Goal: Information Seeking & Learning: Learn about a topic

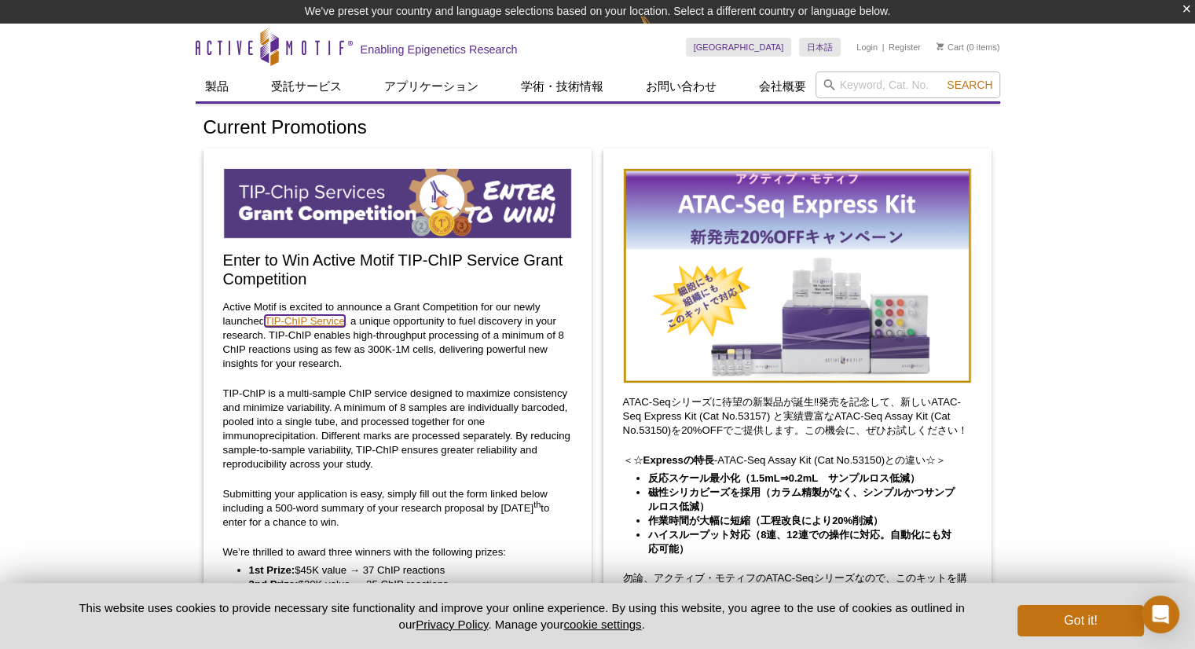
click at [310, 317] on link "TIP-ChIP Service" at bounding box center [305, 321] width 80 height 12
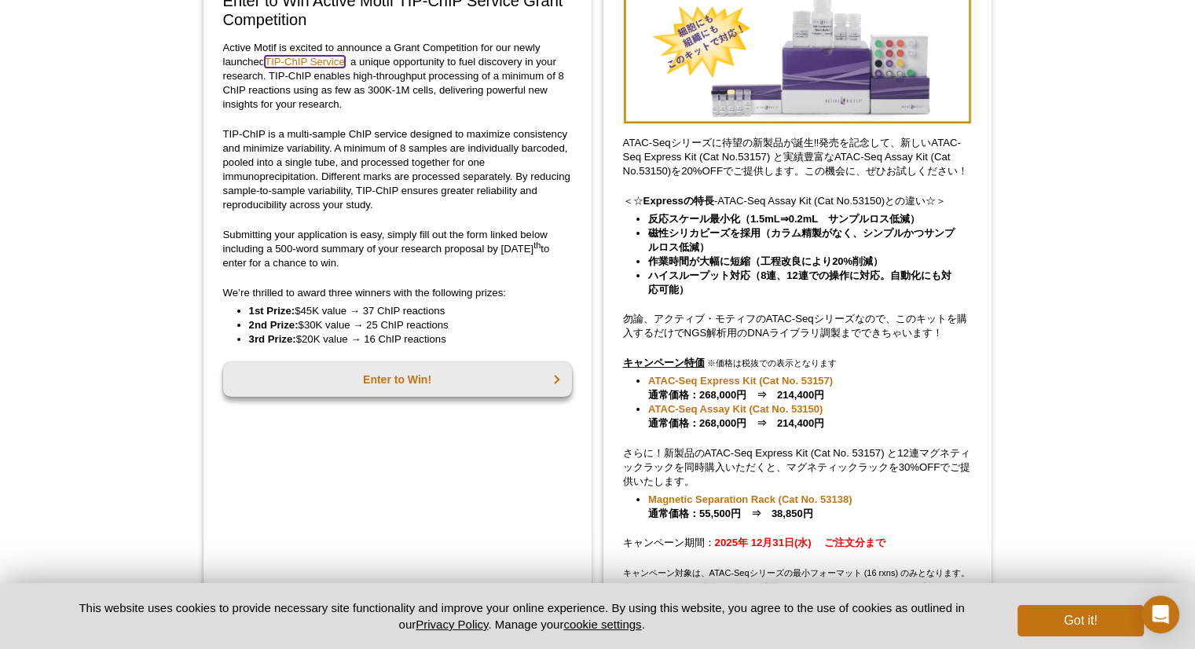
scroll to position [324, 0]
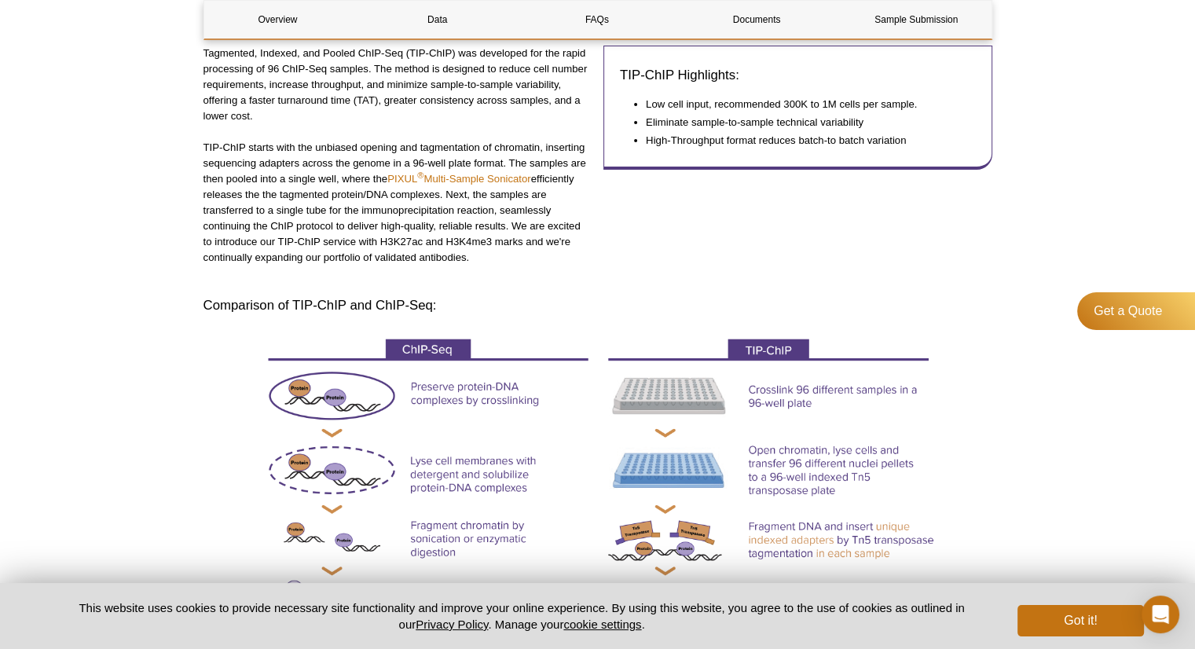
scroll to position [290, 0]
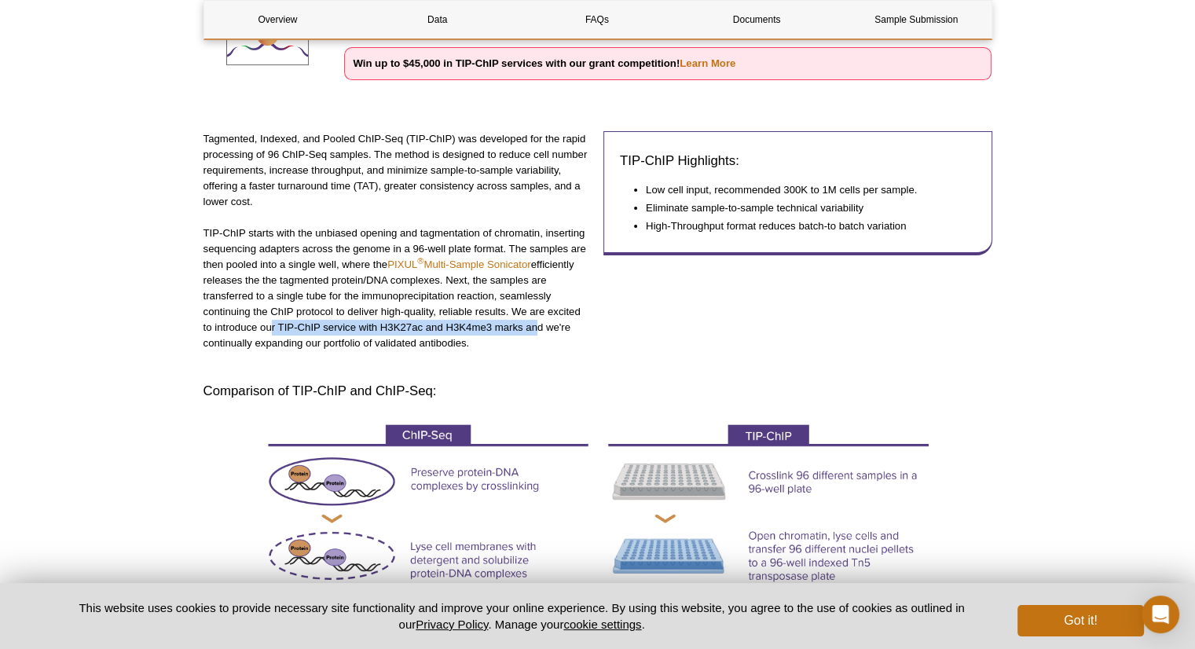
drag, startPoint x: 266, startPoint y: 321, endPoint x: 533, endPoint y: 328, distance: 266.5
click at [533, 328] on p "TIP-ChIP starts with the unbiased opening and tagmentation of chromatin, insert…" at bounding box center [398, 289] width 389 height 126
click at [279, 347] on p "TIP-ChIP starts with the unbiased opening and tagmentation of chromatin, insert…" at bounding box center [398, 289] width 389 height 126
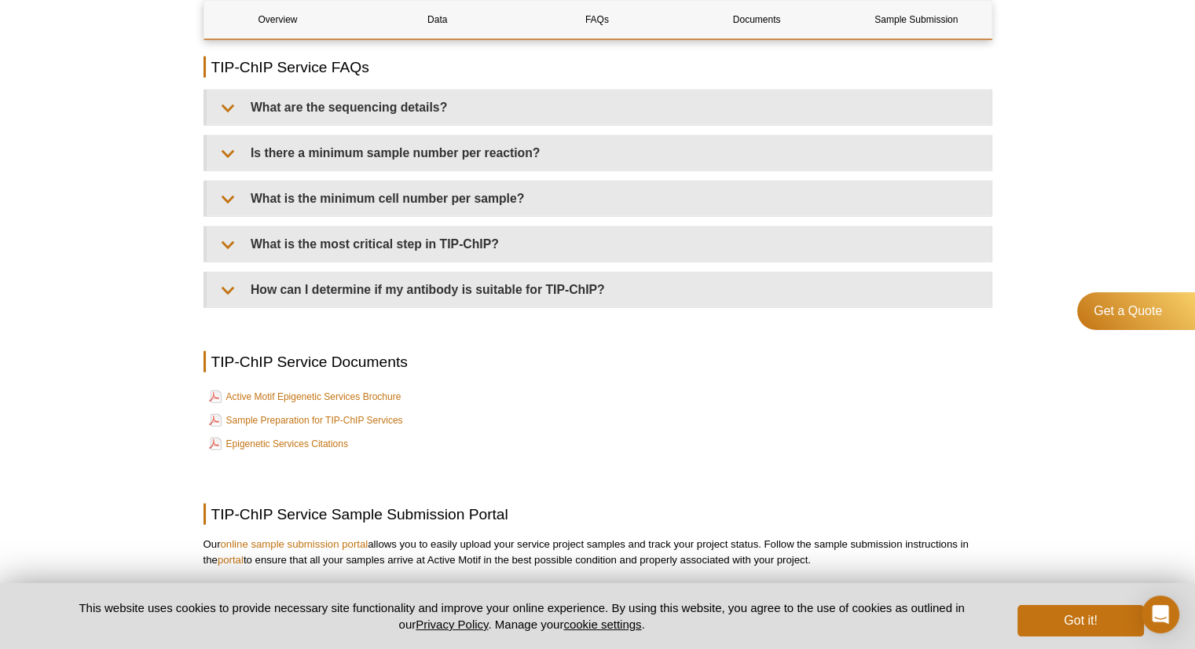
scroll to position [3773, 0]
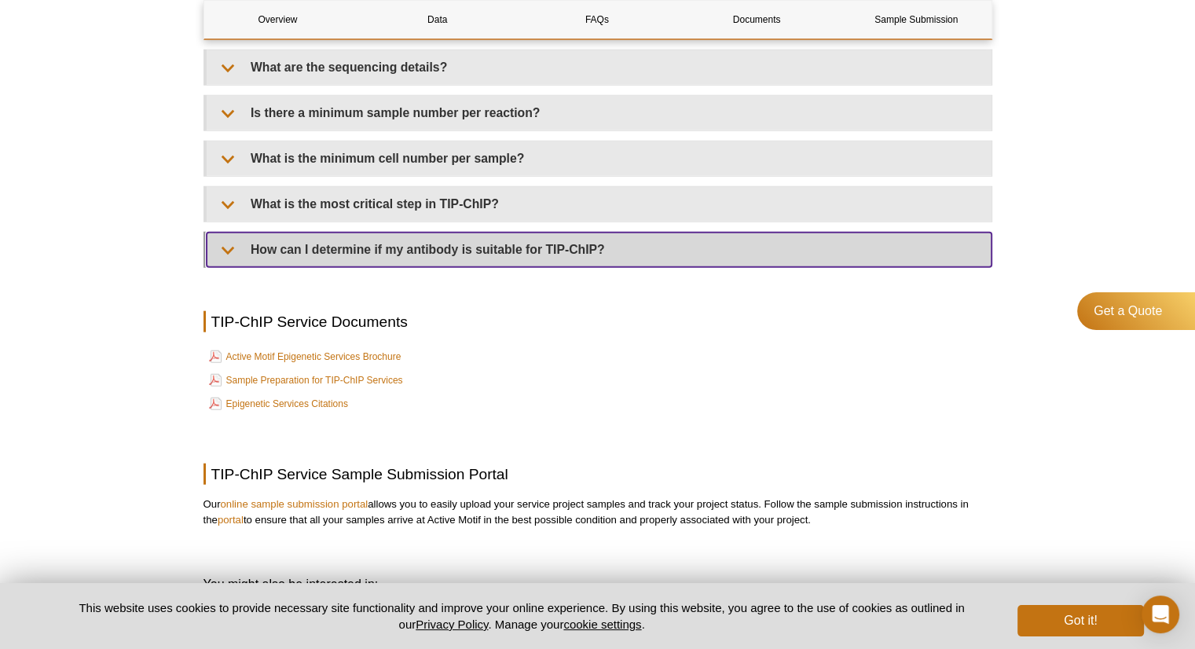
click at [285, 263] on summary "How can I determine if my antibody is suitable for TIP-ChIP?" at bounding box center [599, 250] width 785 height 35
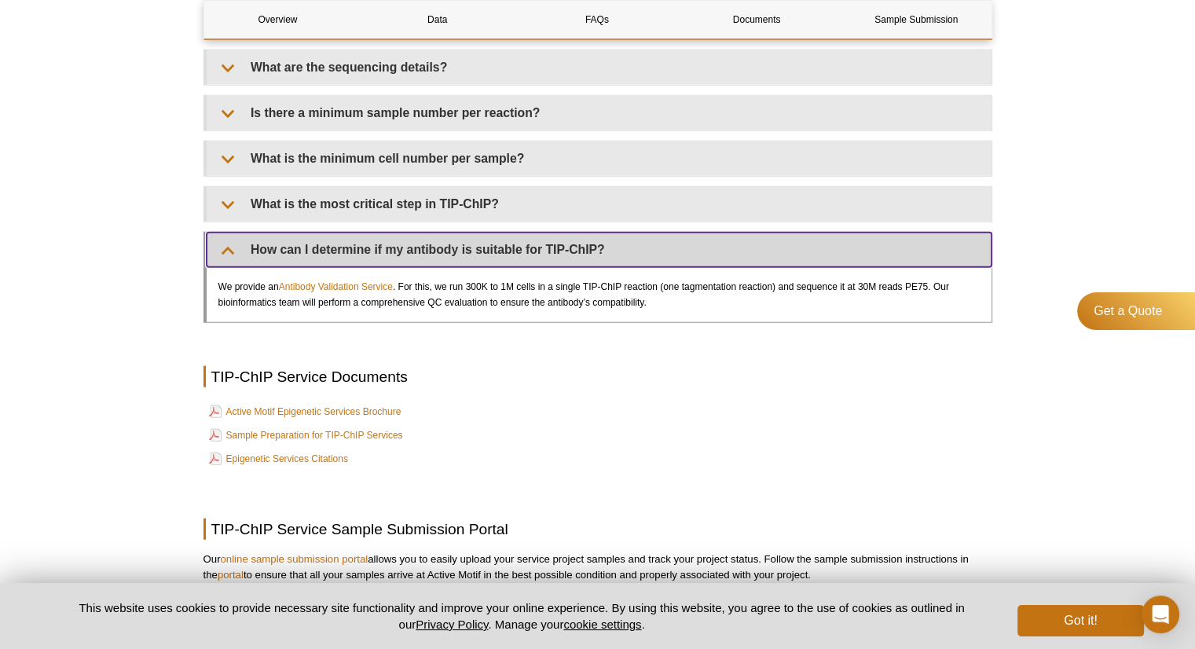
click at [297, 263] on summary "How can I determine if my antibody is suitable for TIP-ChIP?" at bounding box center [599, 250] width 785 height 35
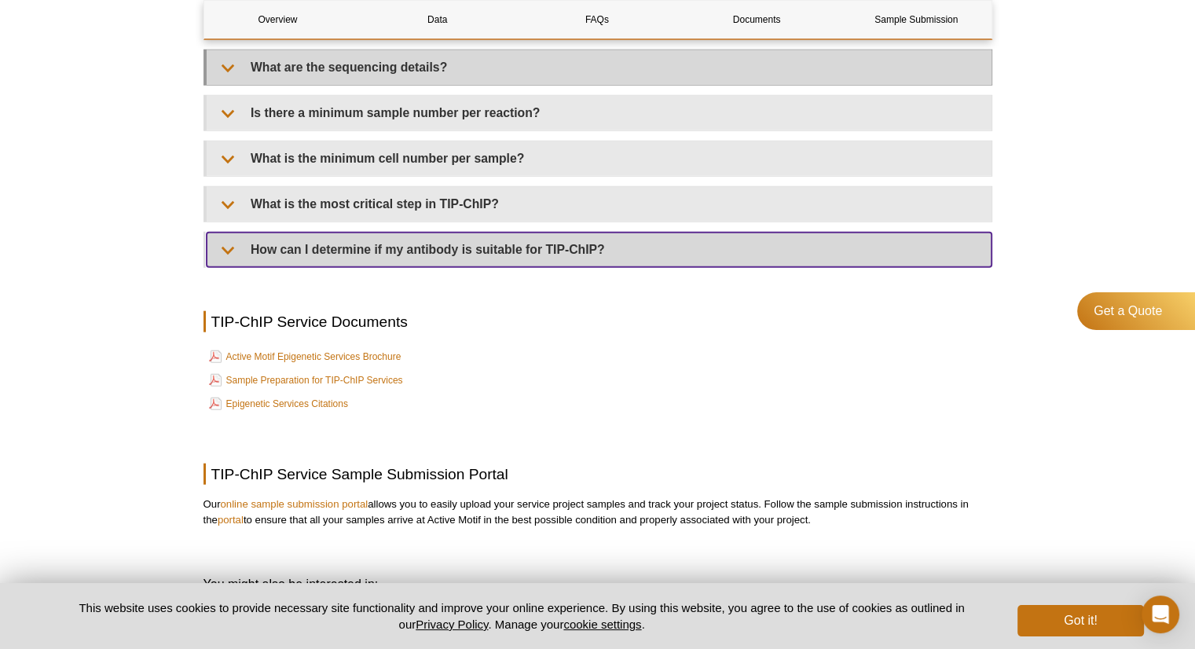
scroll to position [3694, 0]
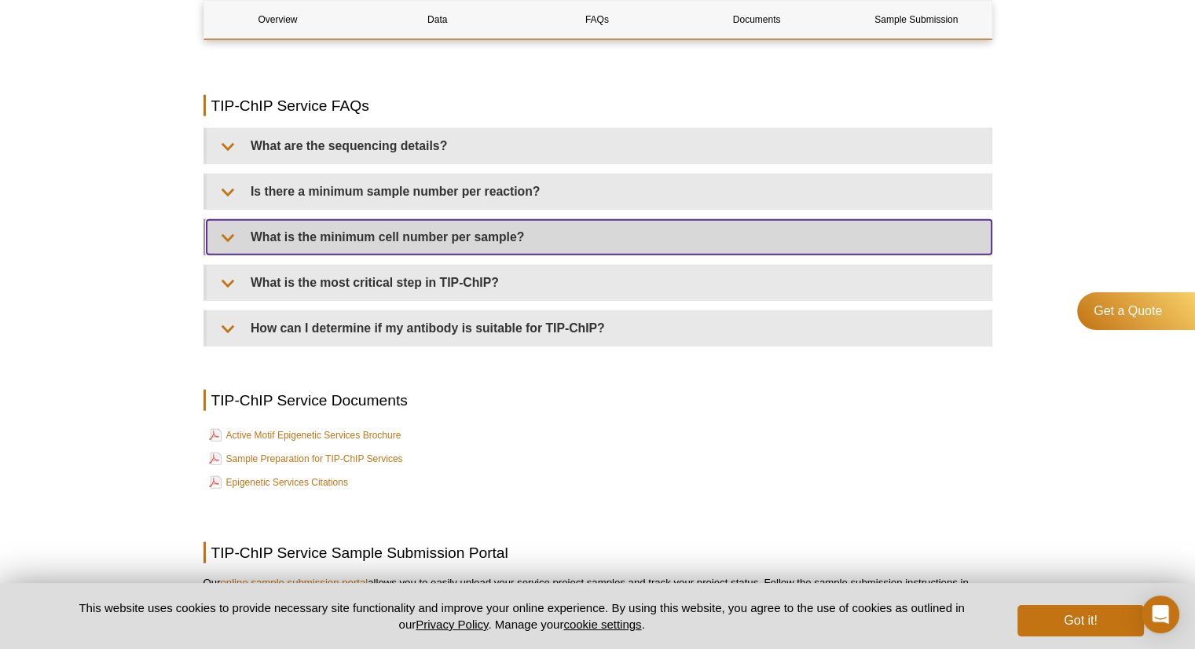
click at [352, 237] on summary "What is the minimum cell number per sample?" at bounding box center [599, 237] width 785 height 35
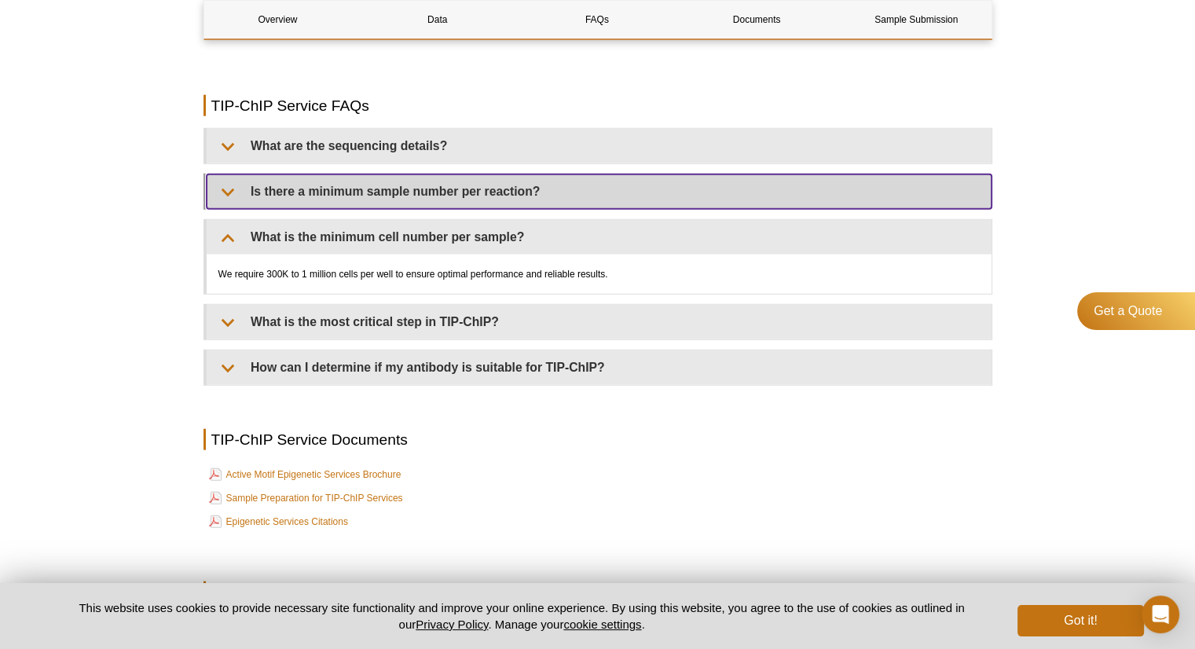
click at [365, 205] on summary "Is there a minimum sample number per reaction?" at bounding box center [599, 191] width 785 height 35
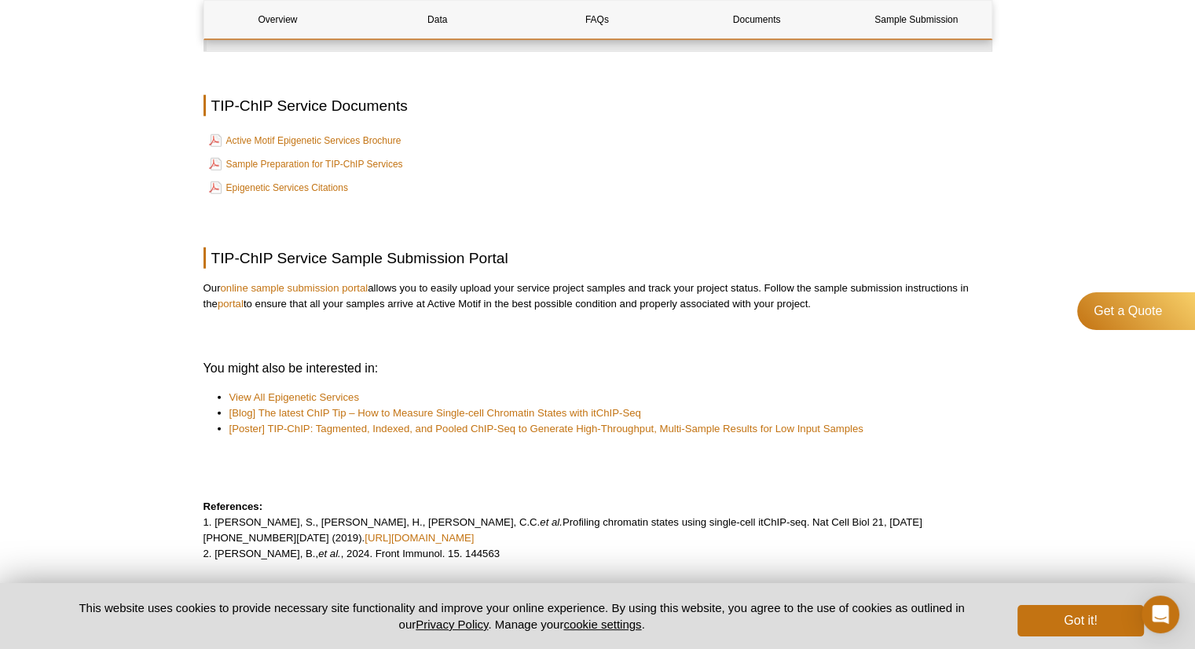
scroll to position [4087, 0]
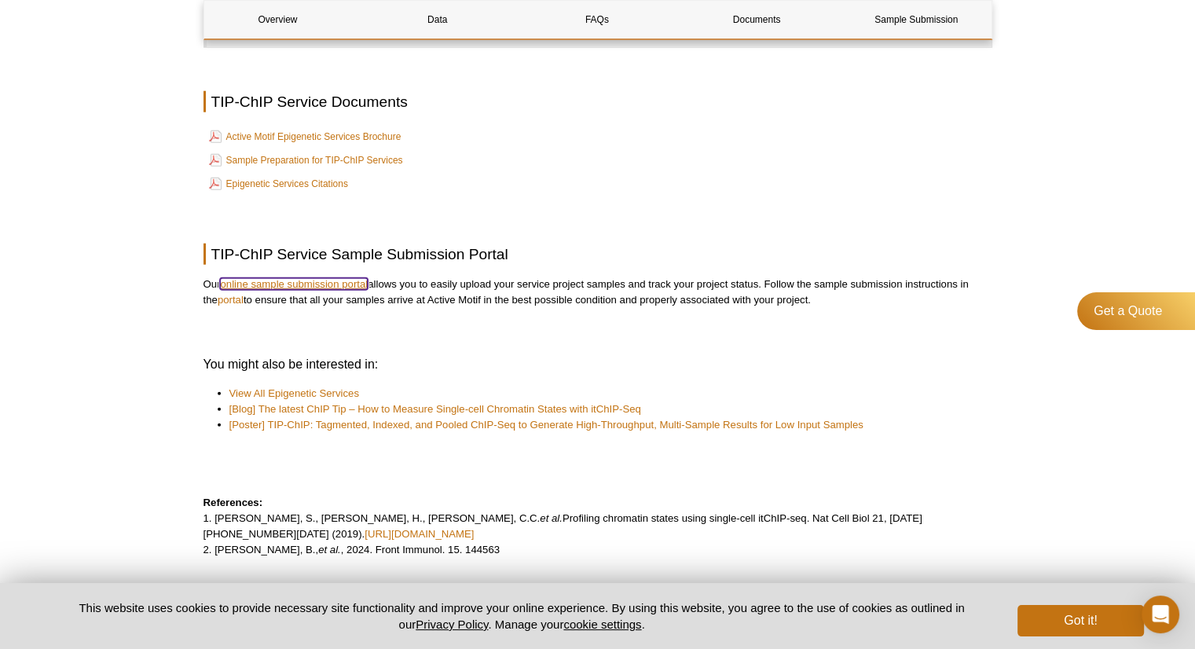
click at [354, 290] on link "online sample submission portal" at bounding box center [294, 284] width 148 height 12
